Goal: Task Accomplishment & Management: Use online tool/utility

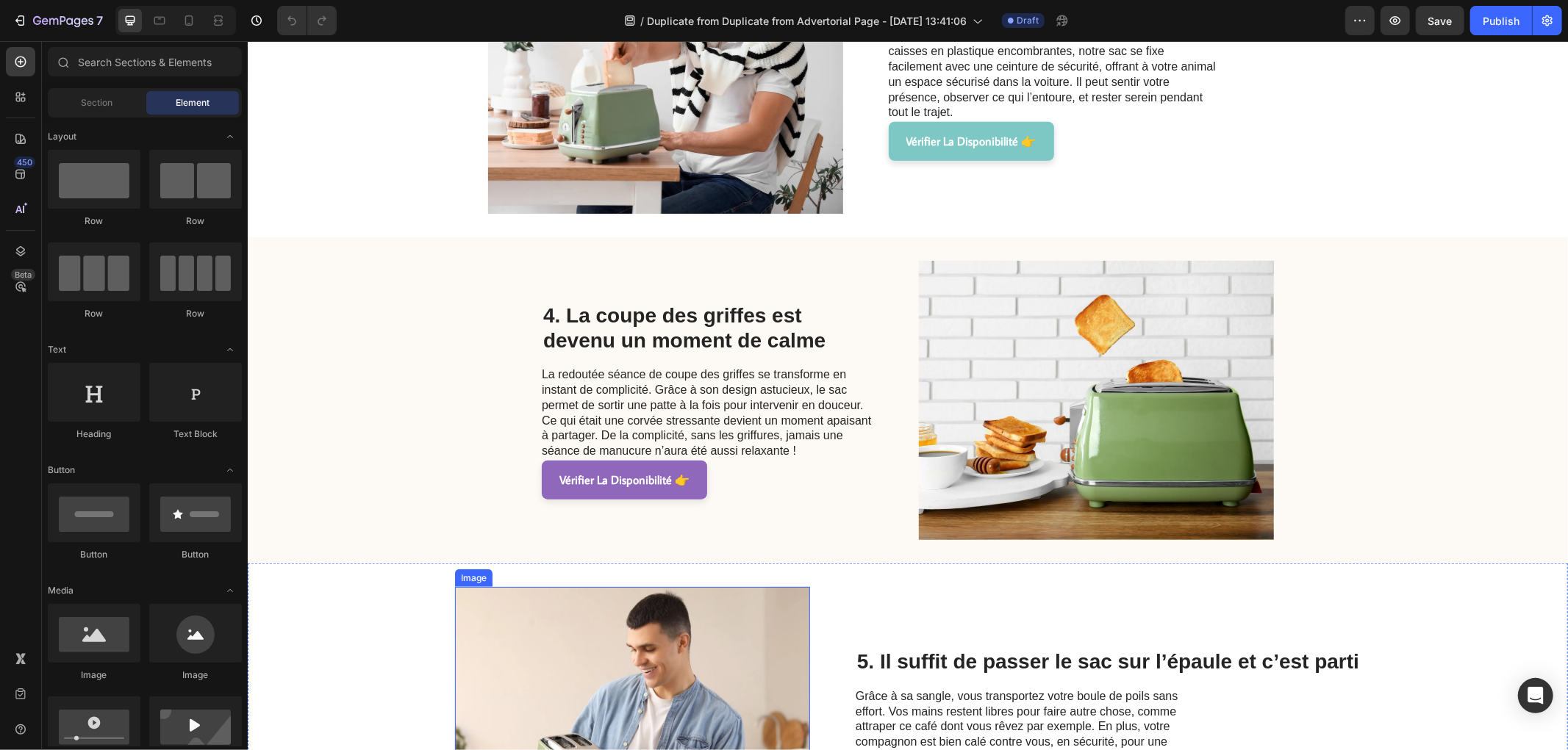
scroll to position [1388, 0]
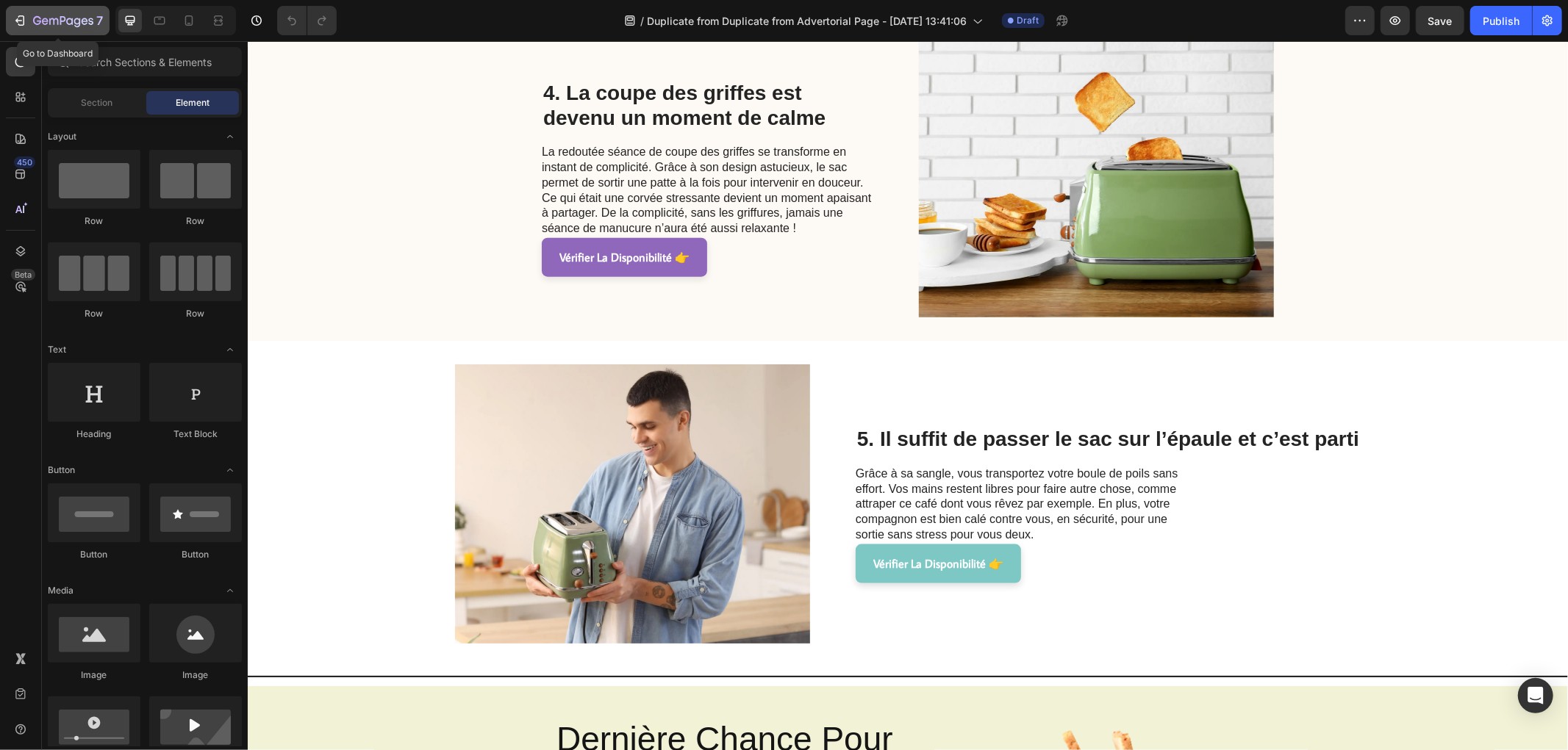
click at [13, 9] on button "7" at bounding box center [57, 20] width 104 height 30
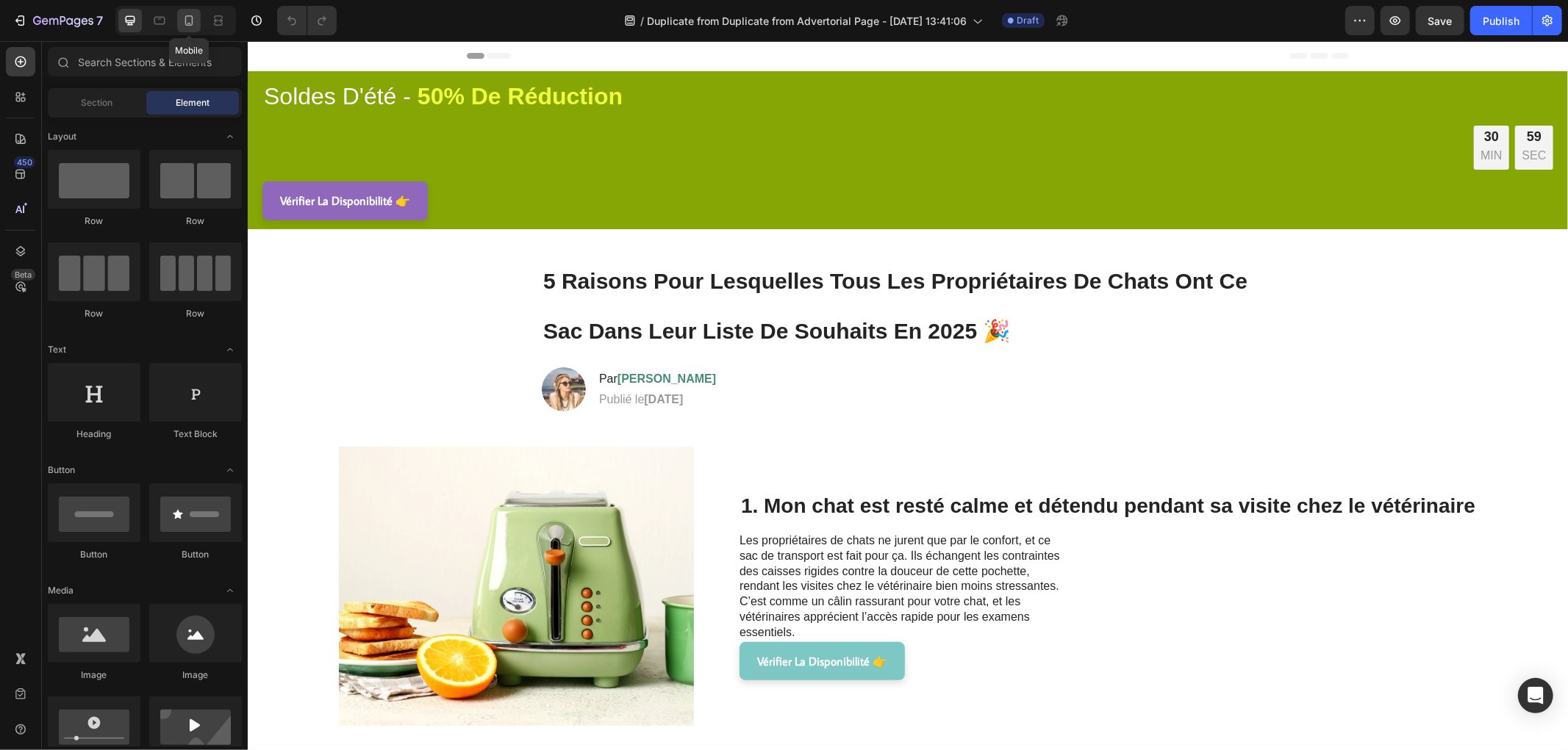
click at [194, 23] on icon at bounding box center [189, 20] width 14 height 14
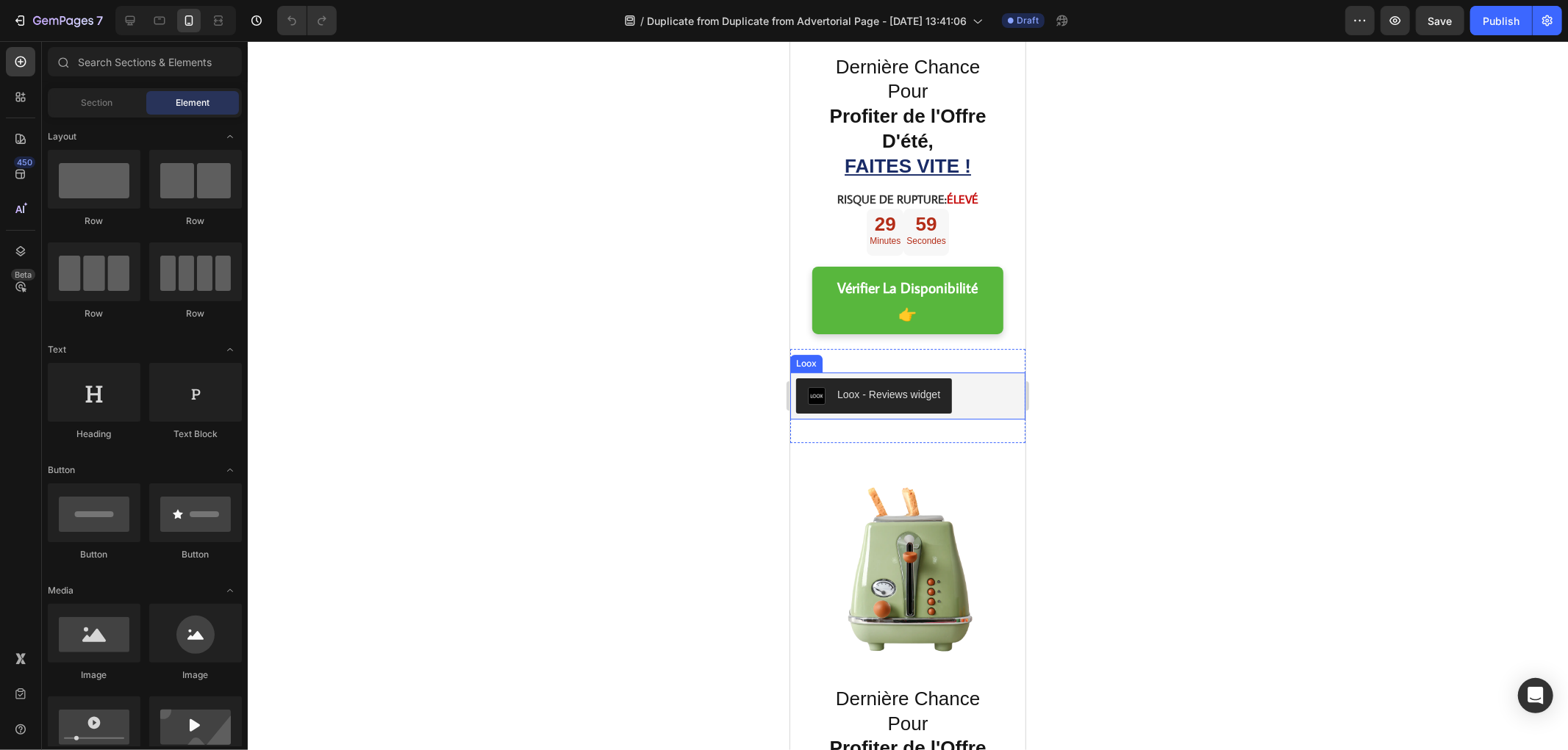
scroll to position [3806, 0]
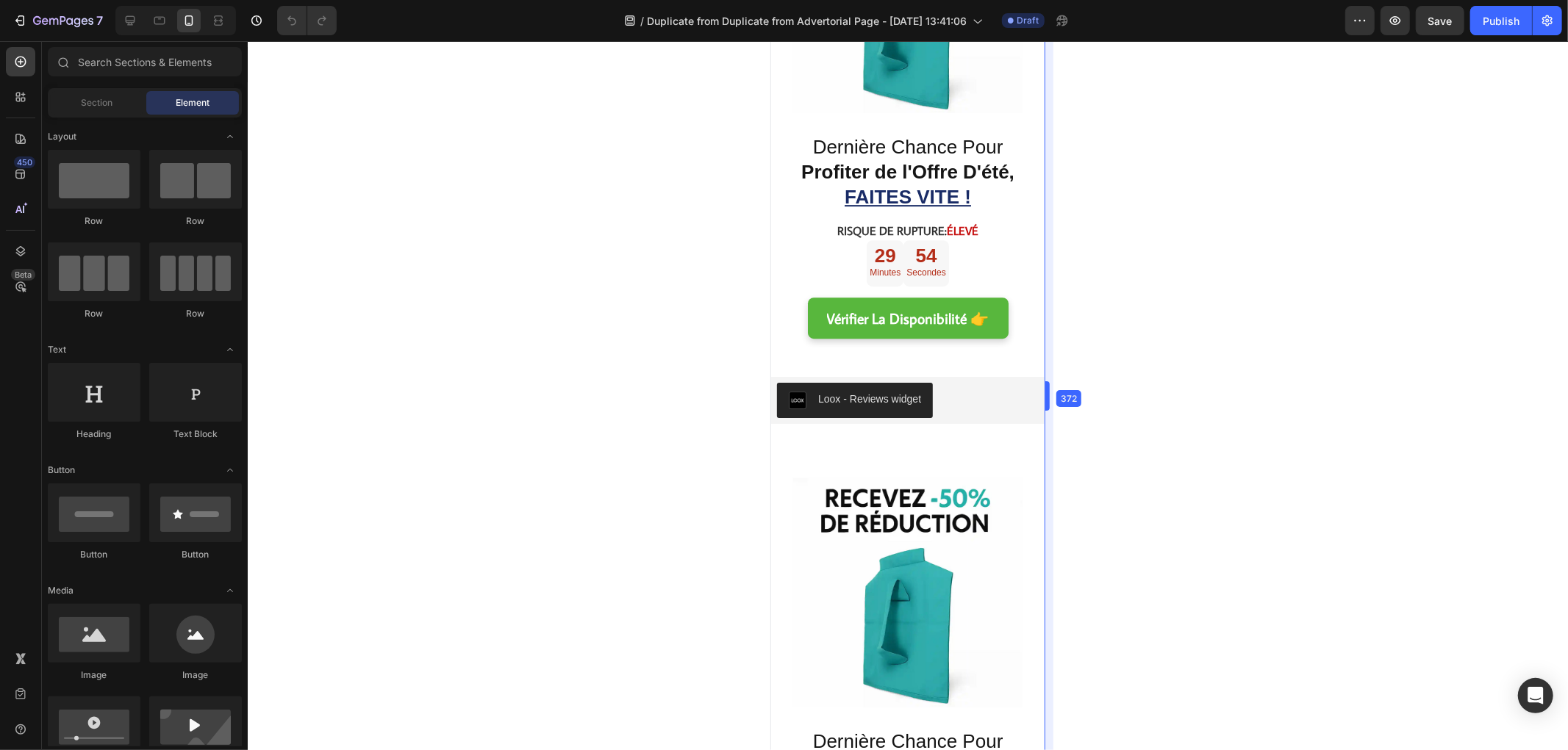
drag, startPoint x: 1033, startPoint y: 328, endPoint x: 1071, endPoint y: 328, distance: 38.0
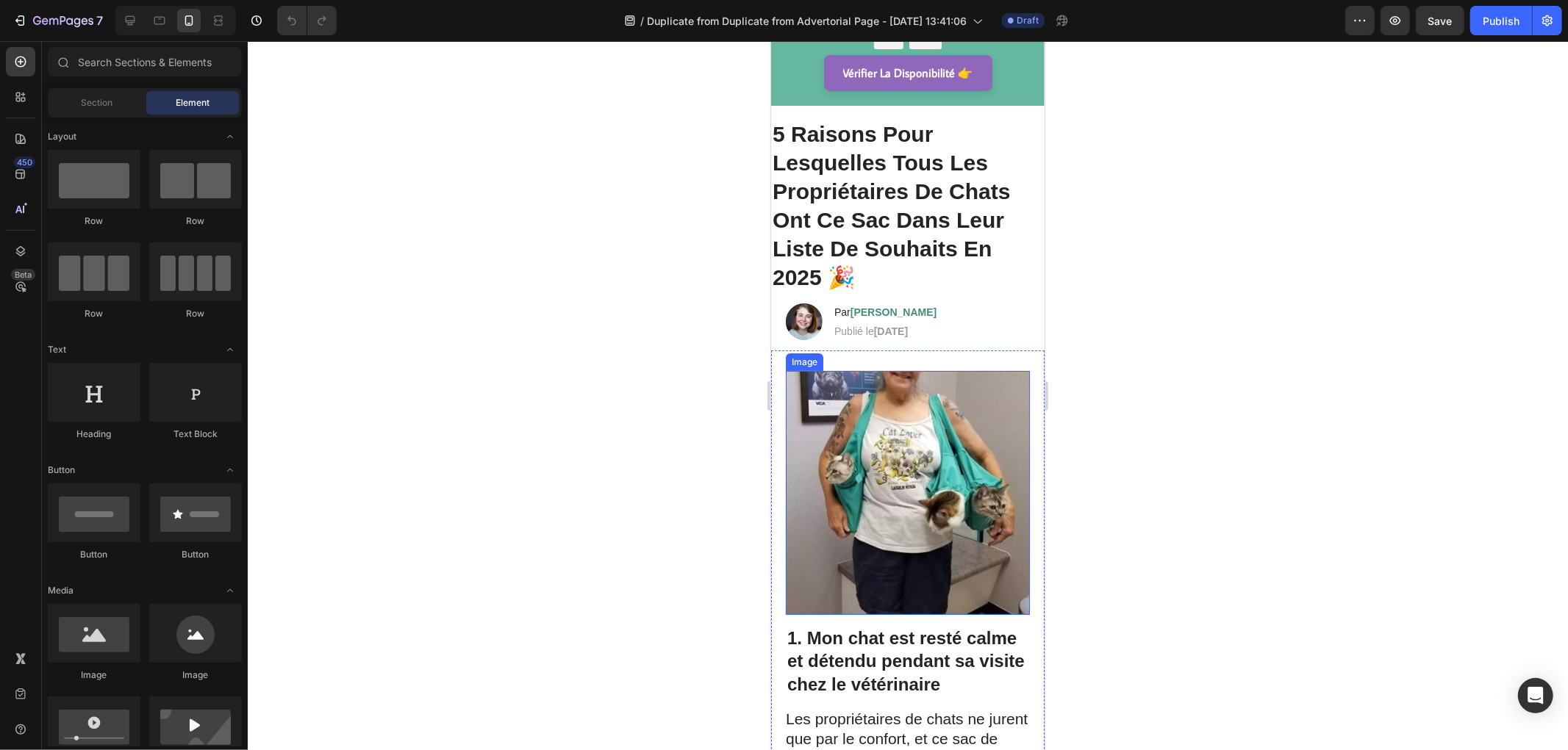
scroll to position [0, 0]
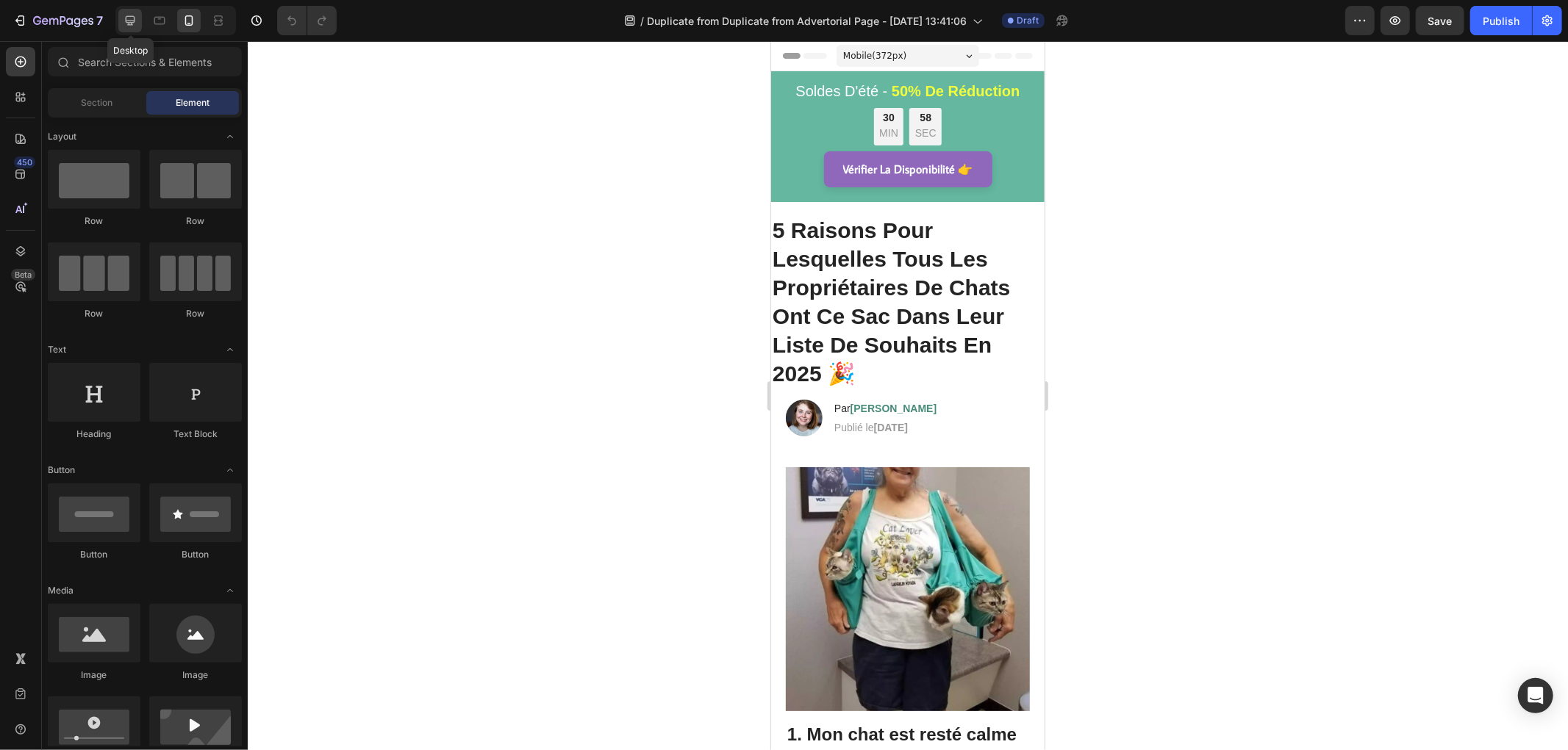
click at [133, 23] on icon at bounding box center [130, 20] width 14 height 14
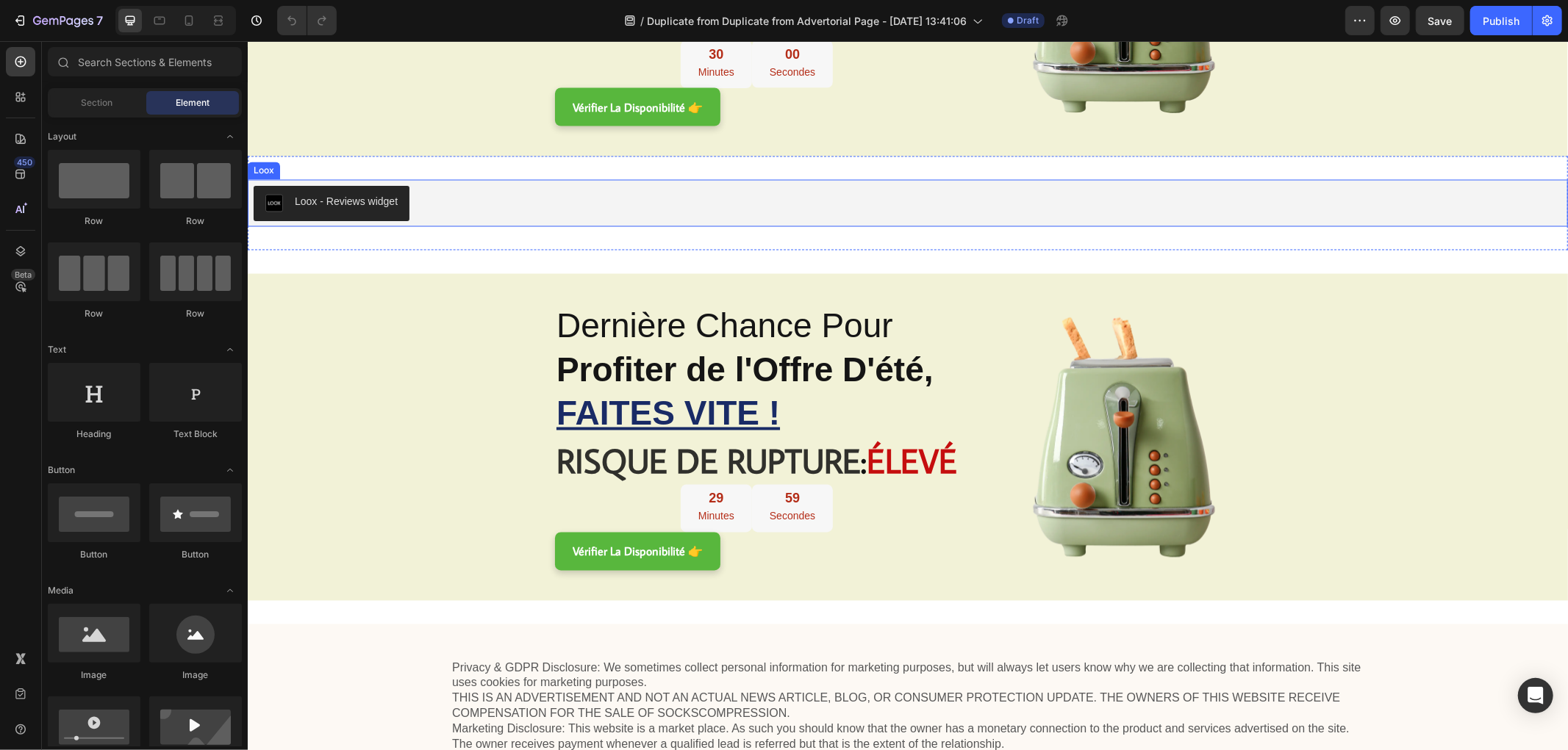
scroll to position [2449, 0]
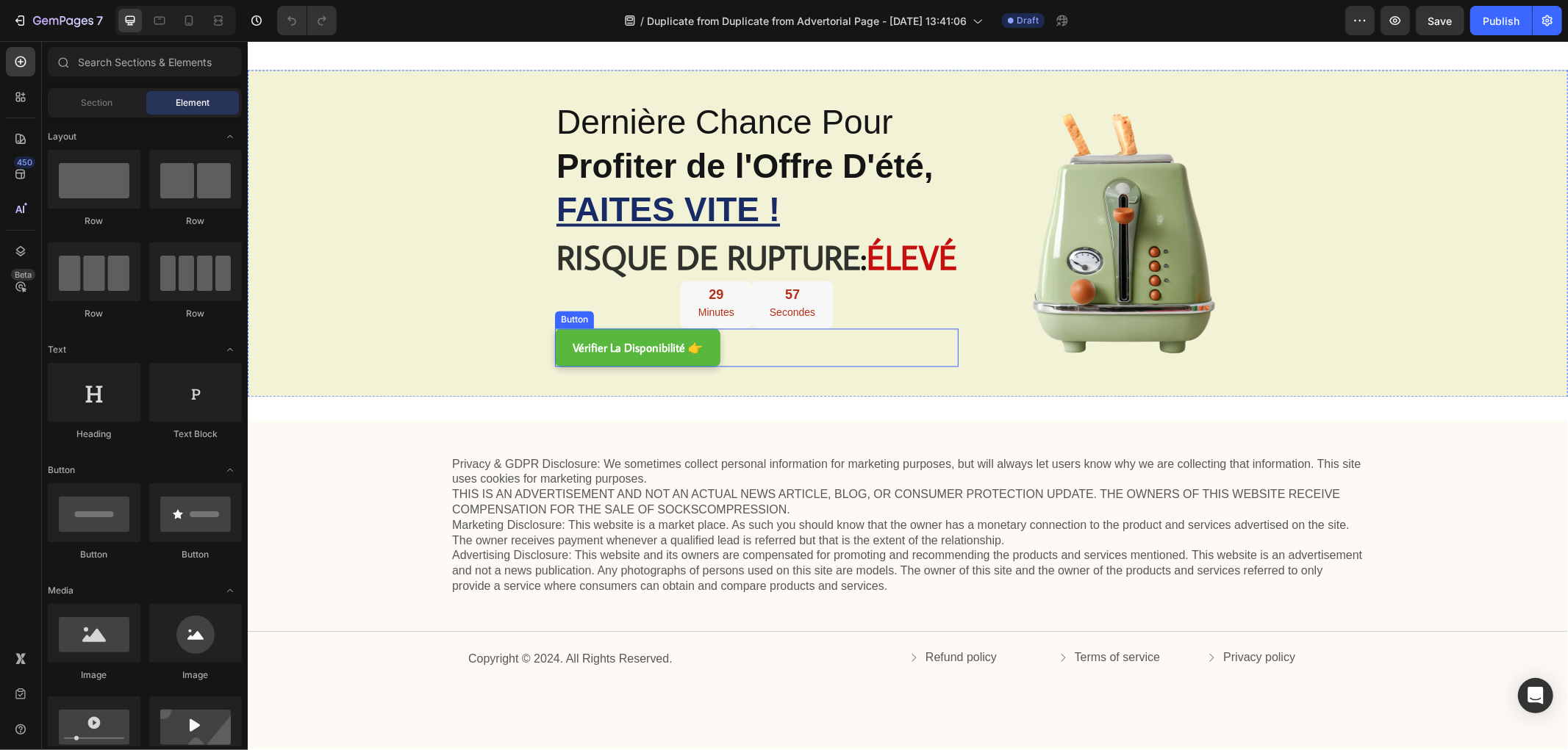
click at [726, 349] on div "Vérifier La Disponibilité 👉 Button" at bounding box center [756, 347] width 403 height 39
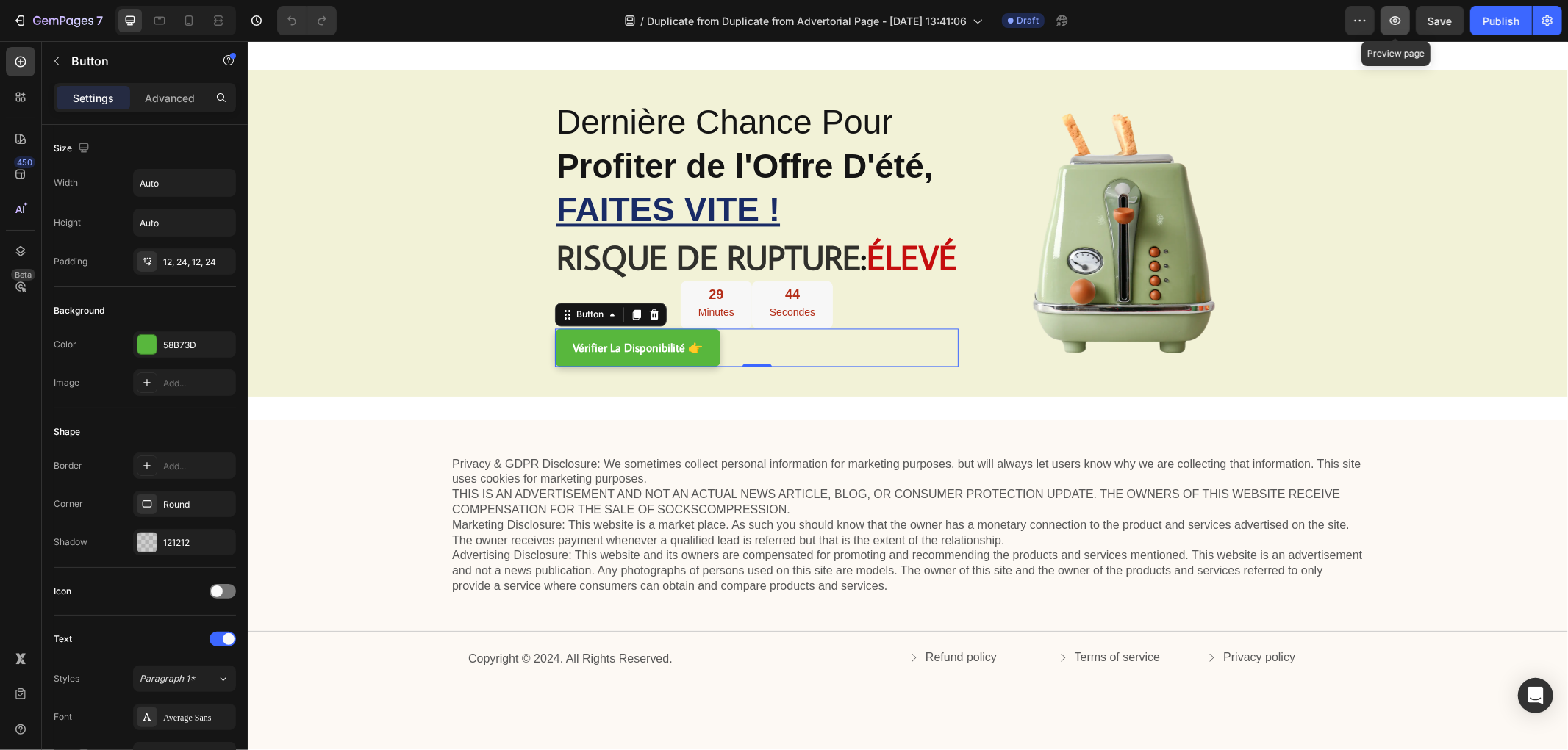
click at [1397, 18] on icon "button" at bounding box center [1395, 20] width 14 height 14
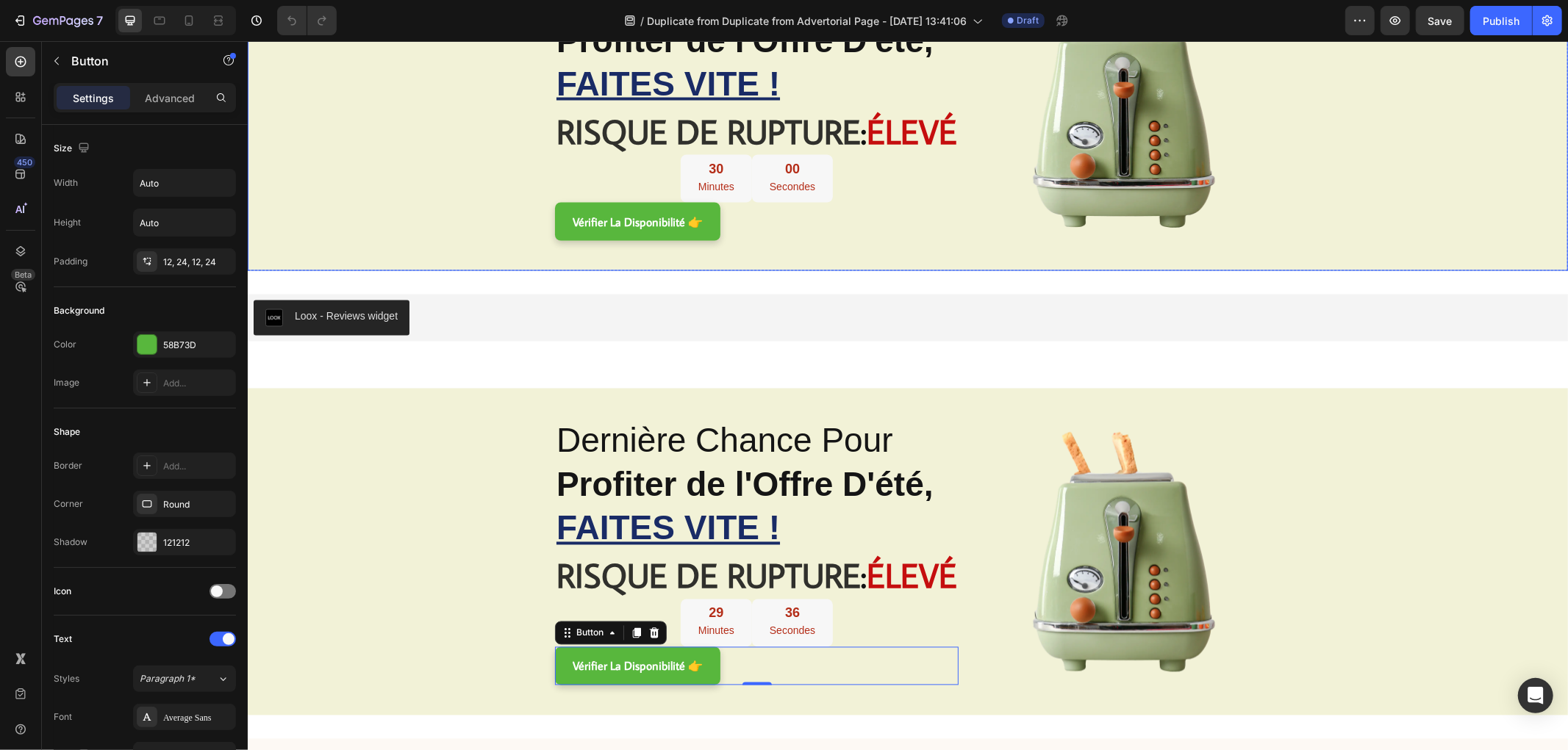
scroll to position [1796, 0]
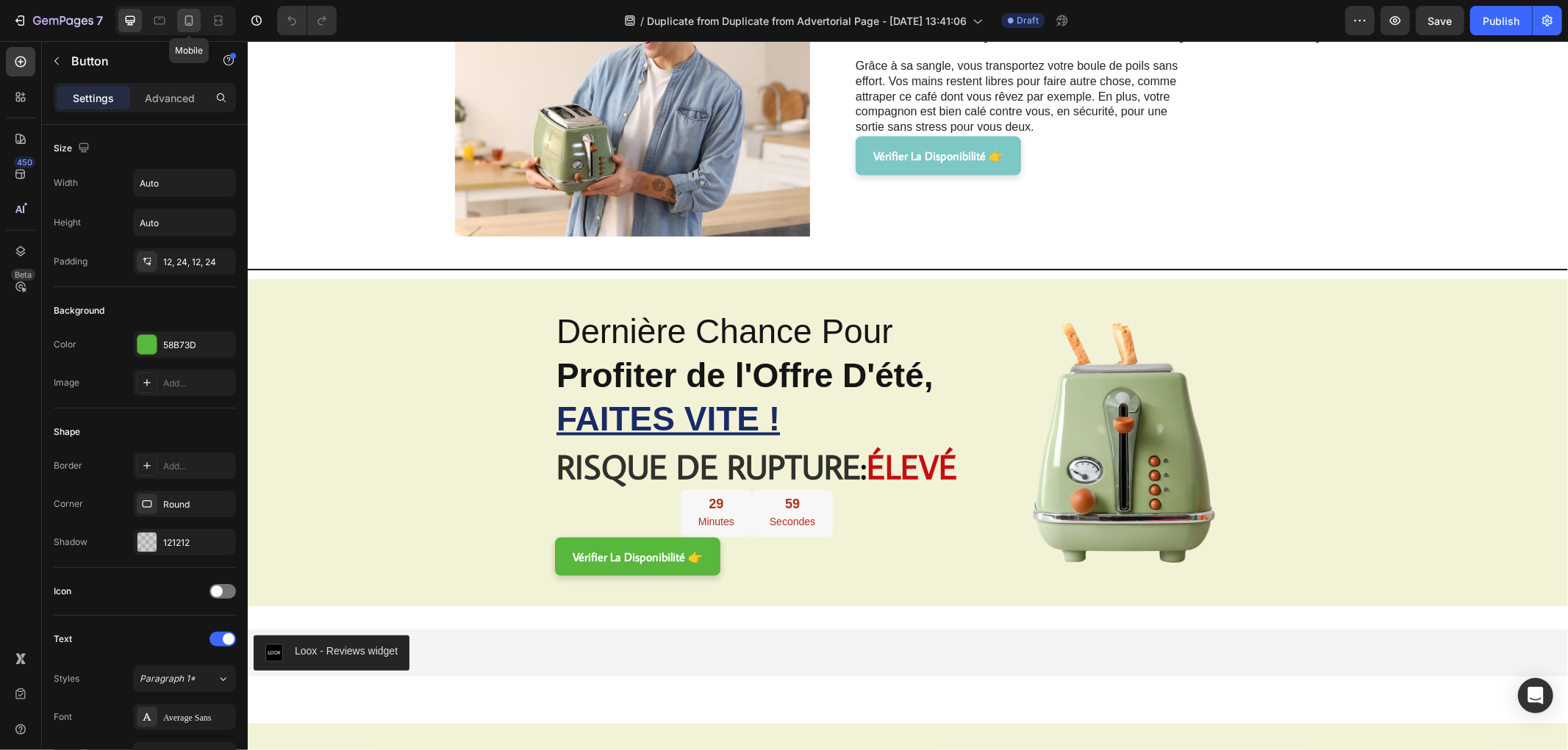
click at [178, 14] on div at bounding box center [189, 20] width 23 height 23
type input "20"
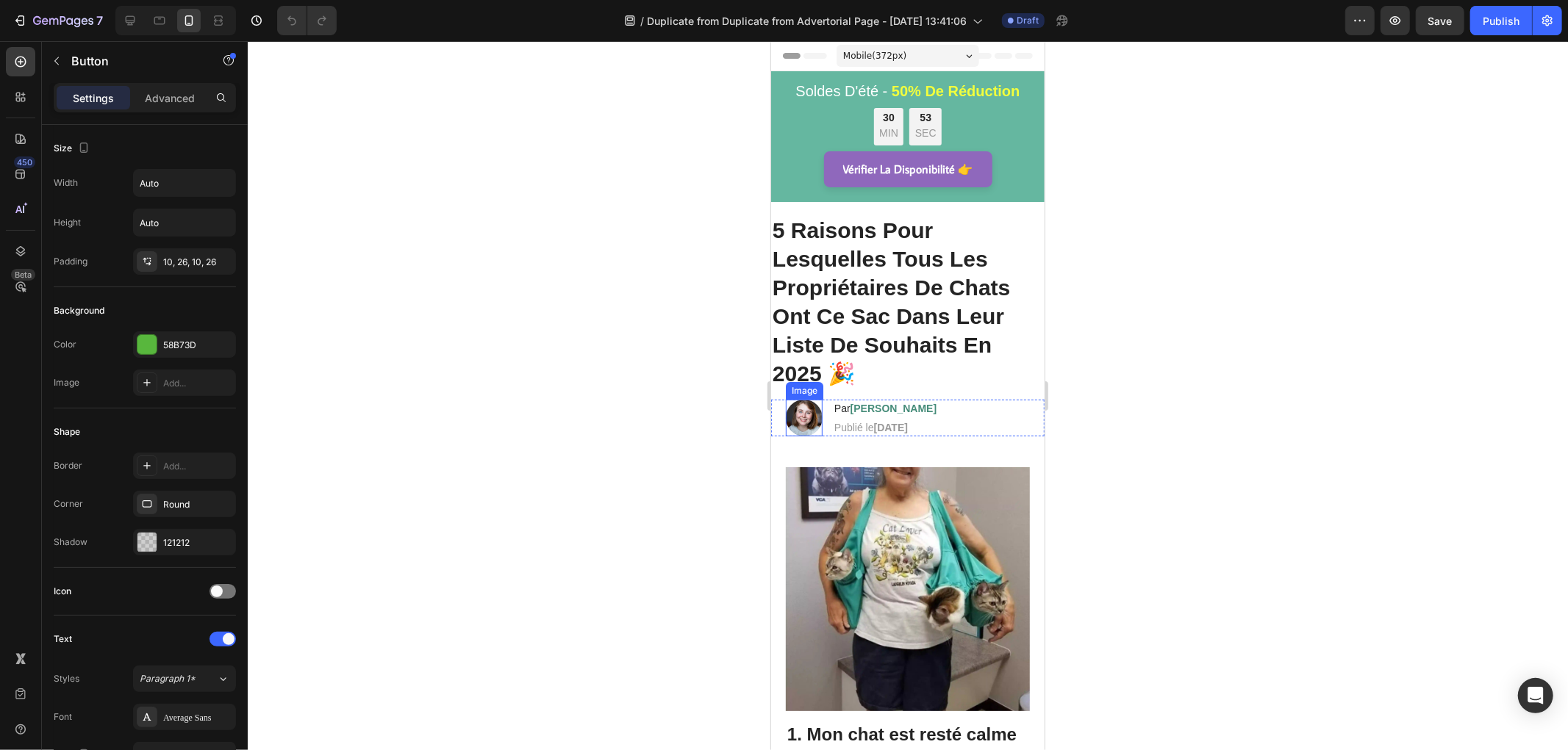
click at [808, 419] on img at bounding box center [803, 418] width 37 height 37
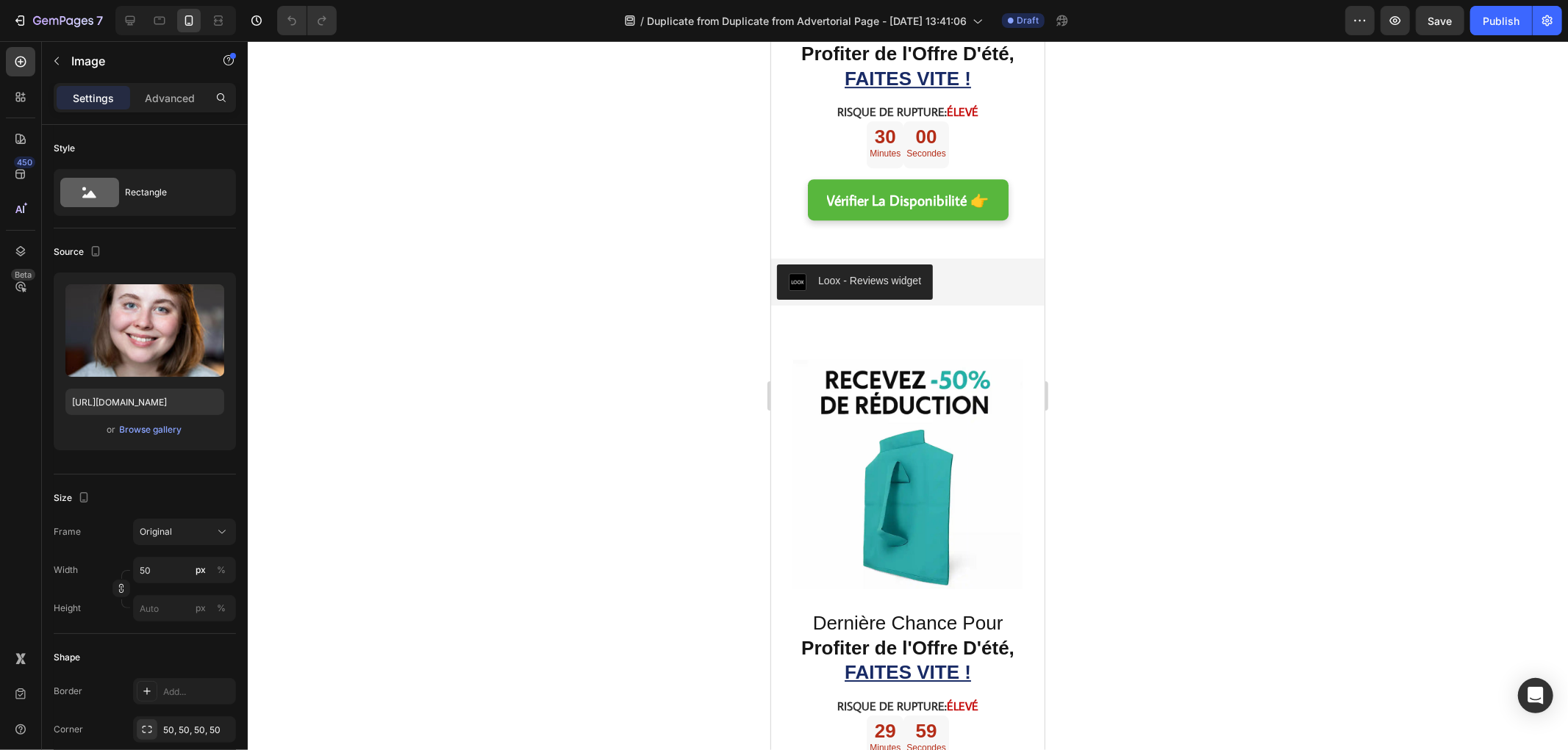
scroll to position [3428, 0]
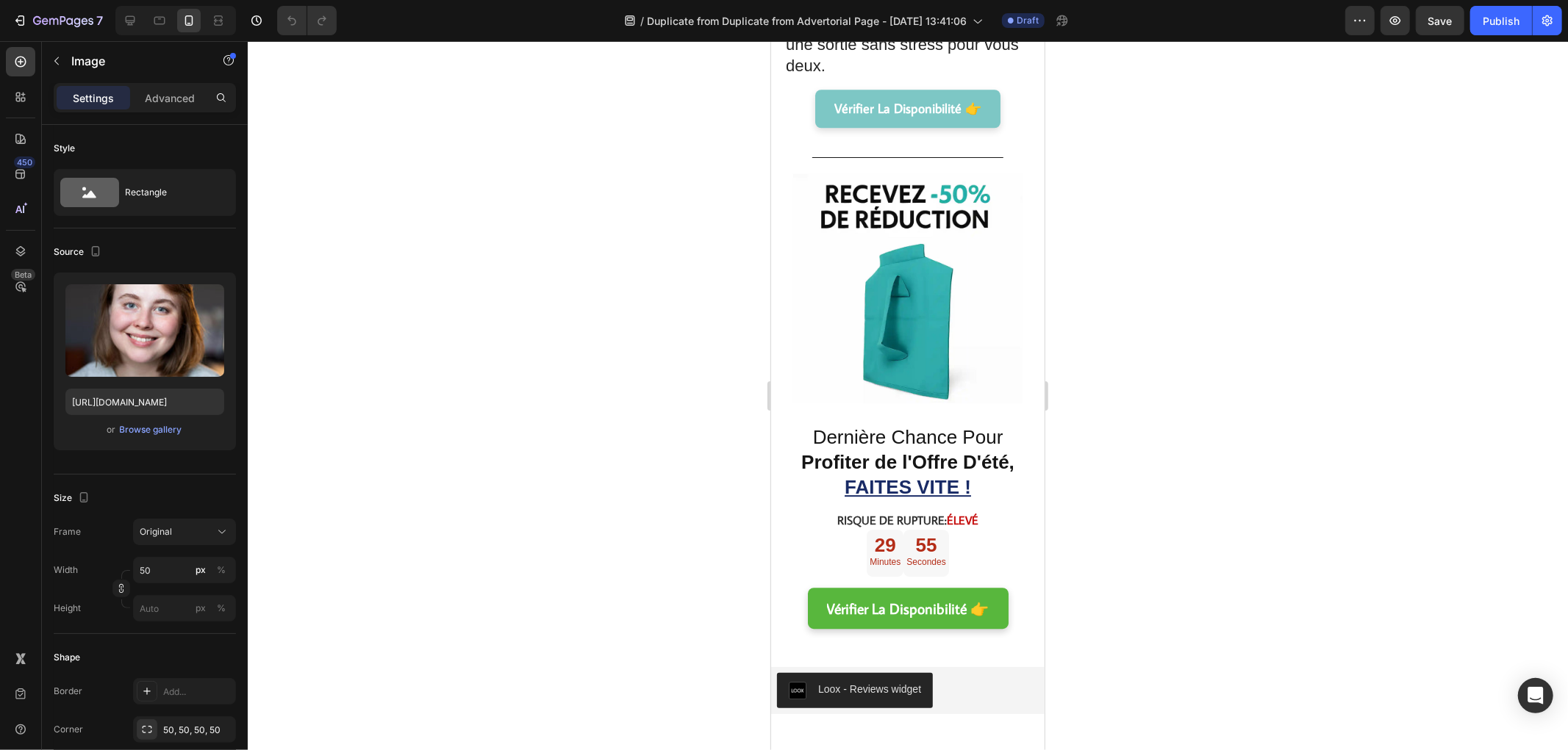
click at [561, 577] on div at bounding box center [907, 395] width 1320 height 709
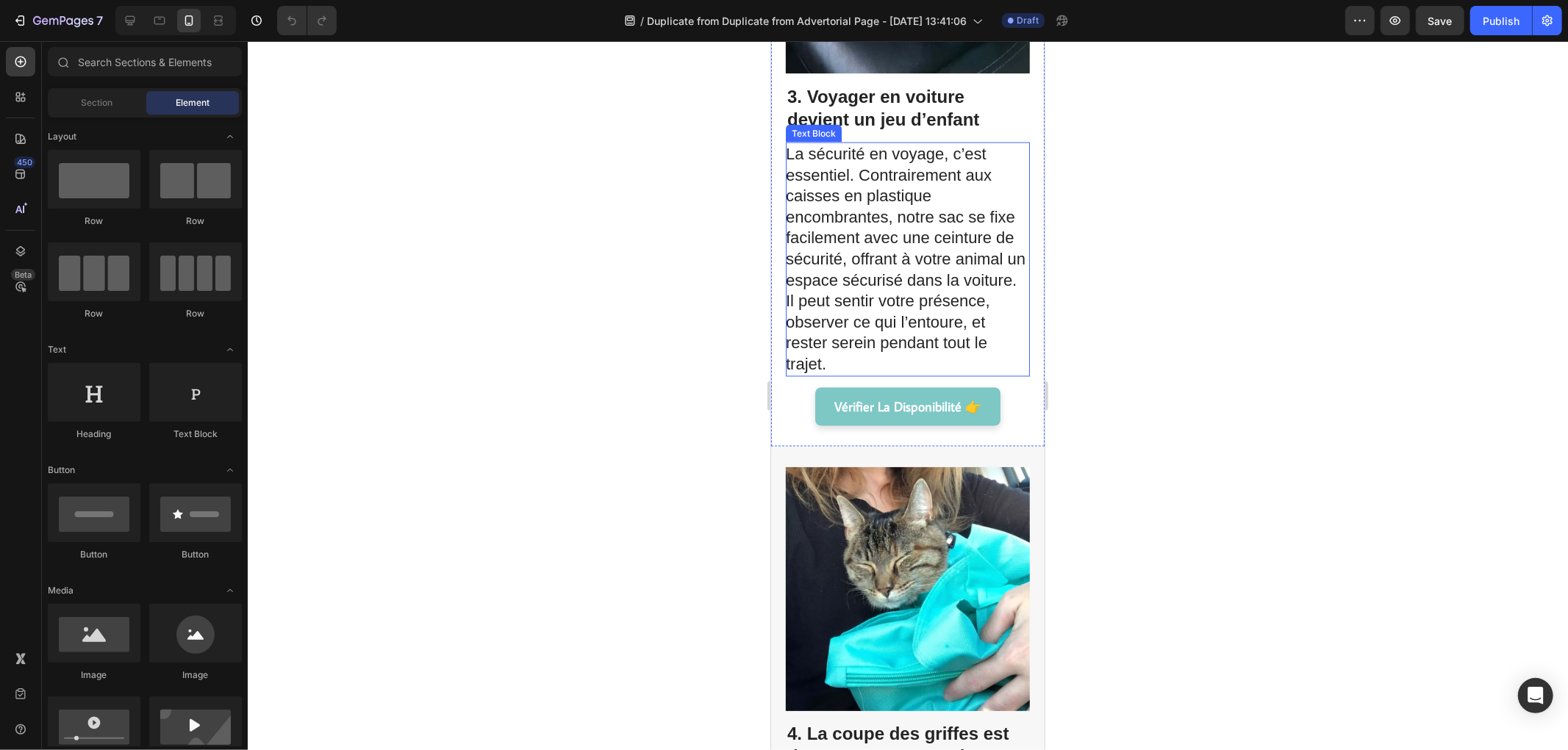
scroll to position [1632, 0]
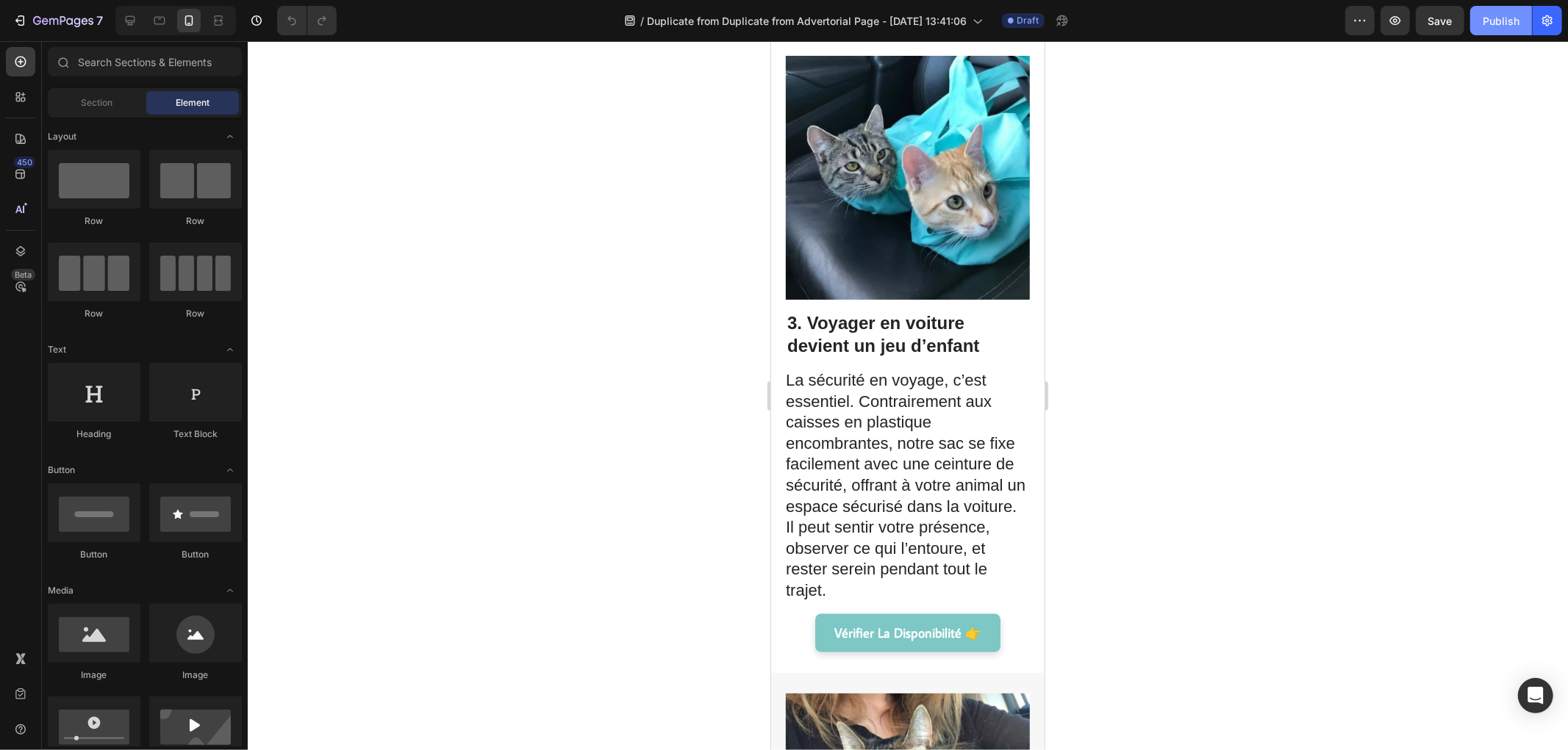
click at [1492, 18] on div "Publish" at bounding box center [1501, 20] width 37 height 15
